Goal: Transaction & Acquisition: Subscribe to service/newsletter

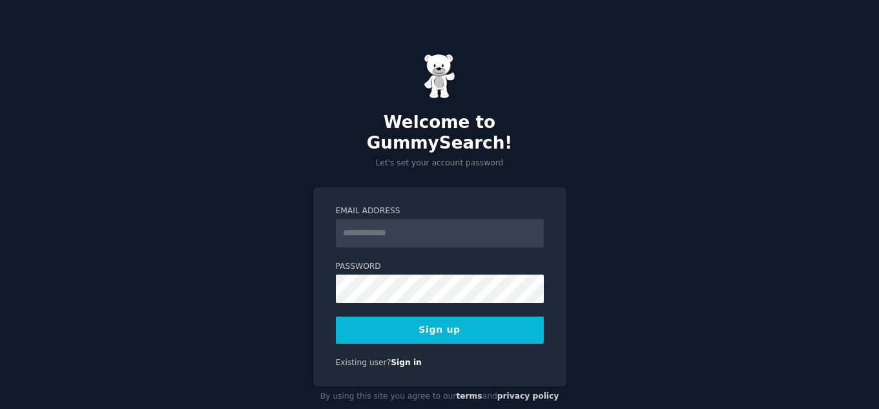
drag, startPoint x: 0, startPoint y: 0, endPoint x: 420, endPoint y: 230, distance: 479.0
click at [420, 230] on input "Email Address" at bounding box center [440, 233] width 208 height 28
type input "**********"
click at [228, 229] on div "**********" at bounding box center [439, 230] width 879 height 409
click at [416, 318] on button "Sign up" at bounding box center [440, 329] width 208 height 27
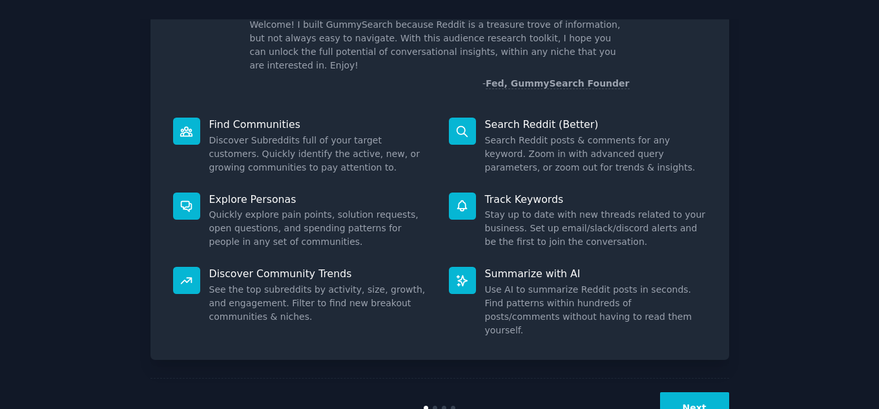
scroll to position [26, 0]
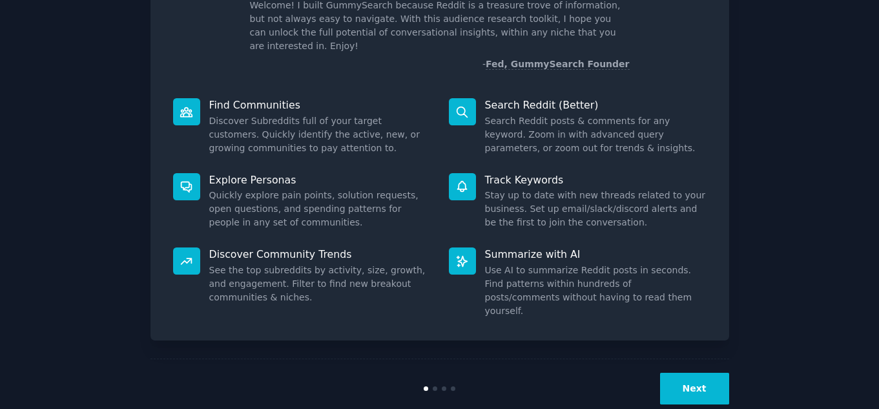
click at [675, 372] on button "Next" at bounding box center [694, 388] width 69 height 32
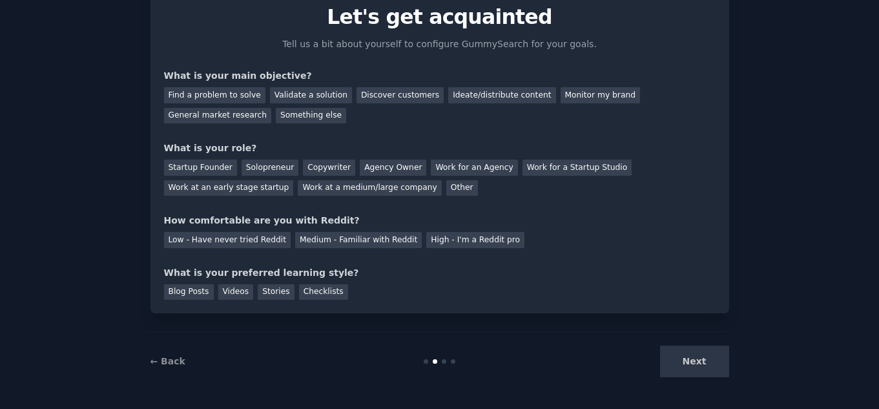
scroll to position [54, 0]
click at [693, 363] on div "Next" at bounding box center [632, 361] width 193 height 32
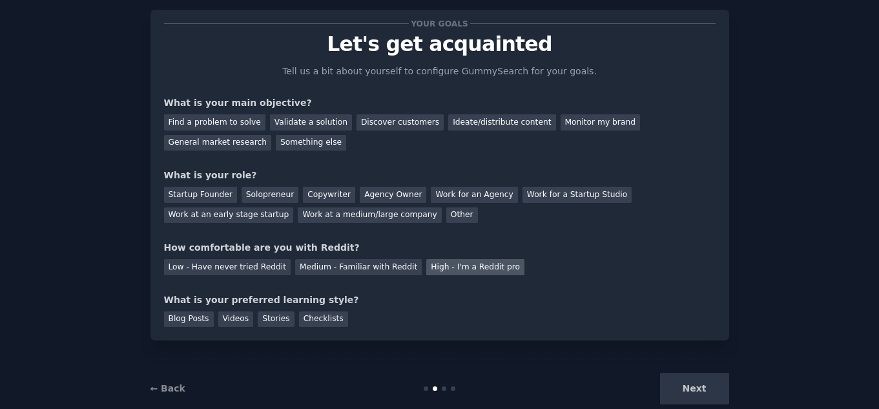
scroll to position [0, 0]
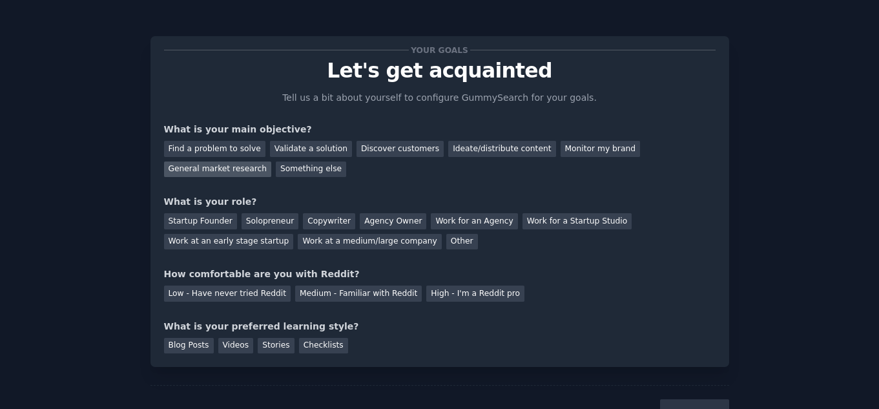
click at [272, 161] on div "General market research" at bounding box center [218, 169] width 108 height 16
click at [431, 223] on div "Work for an Agency" at bounding box center [474, 221] width 86 height 16
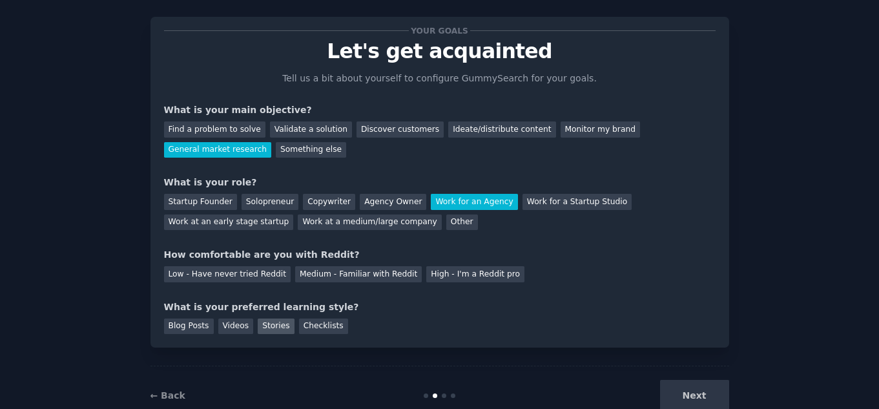
scroll to position [54, 0]
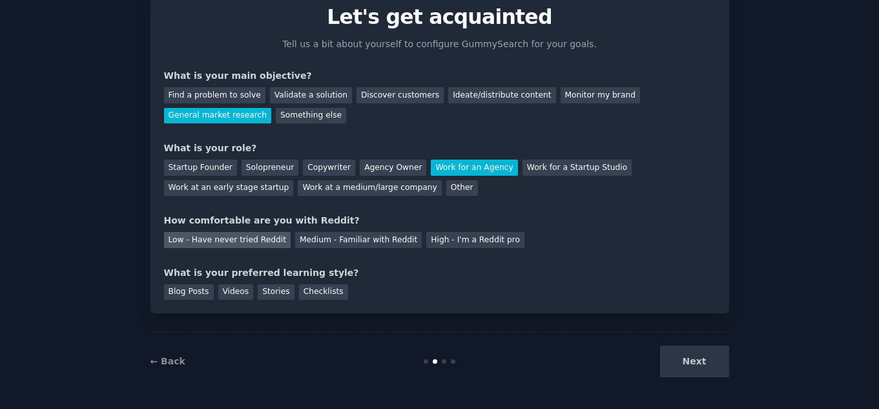
click at [220, 243] on div "Low - Have never tried Reddit" at bounding box center [227, 240] width 127 height 16
click at [194, 292] on div "Blog Posts" at bounding box center [189, 292] width 50 height 16
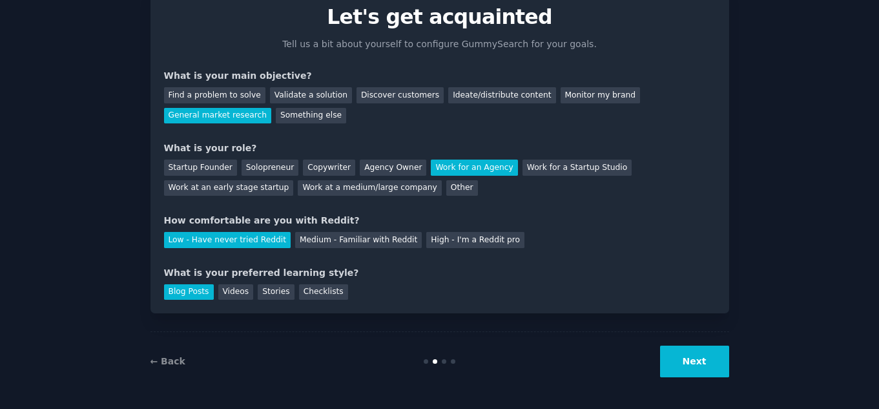
click at [671, 357] on button "Next" at bounding box center [694, 361] width 69 height 32
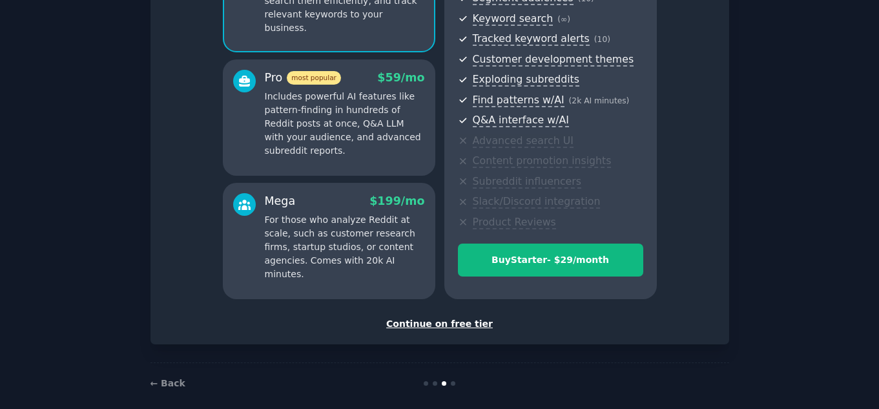
scroll to position [192, 0]
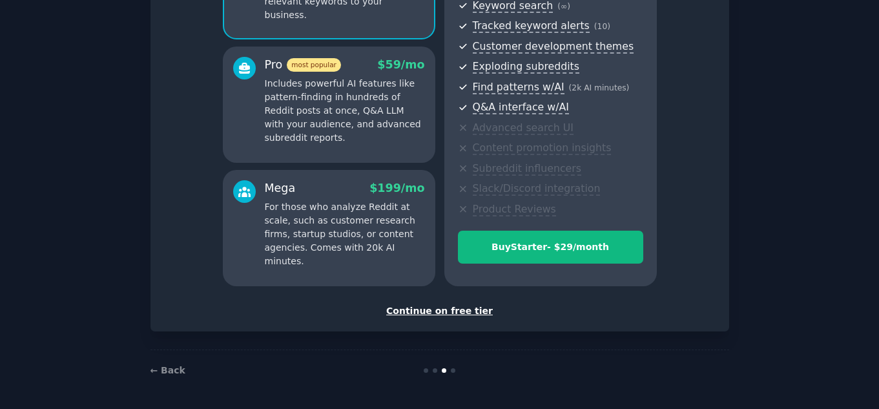
click at [421, 311] on div "Continue on free tier" at bounding box center [439, 311] width 551 height 14
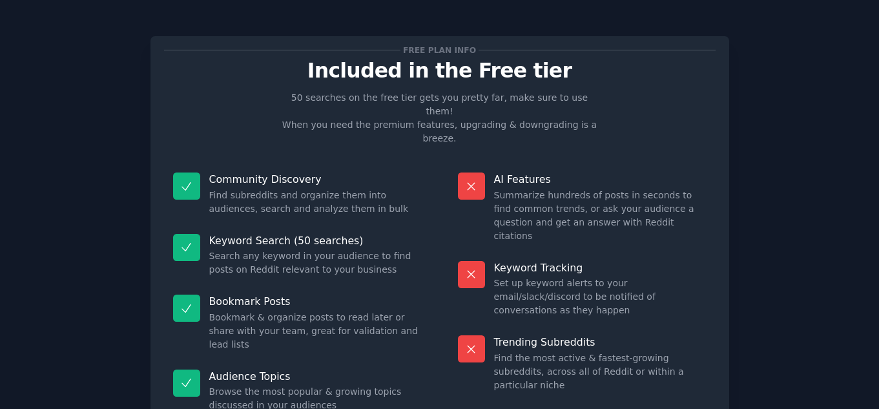
scroll to position [94, 0]
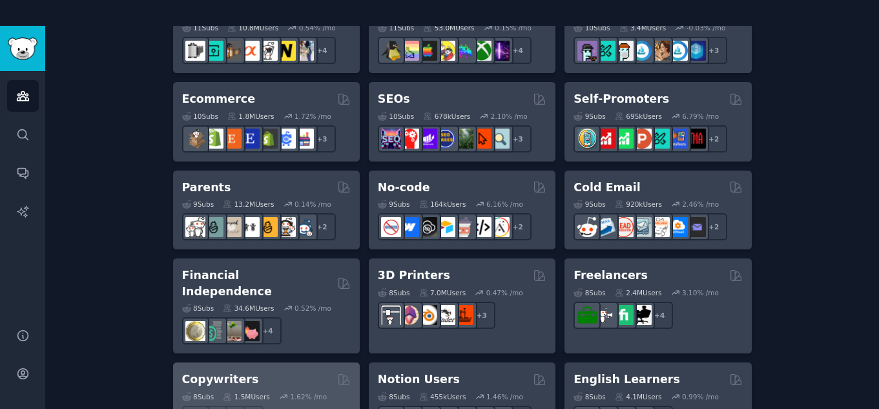
scroll to position [839, 0]
